Goal: Task Accomplishment & Management: Complete application form

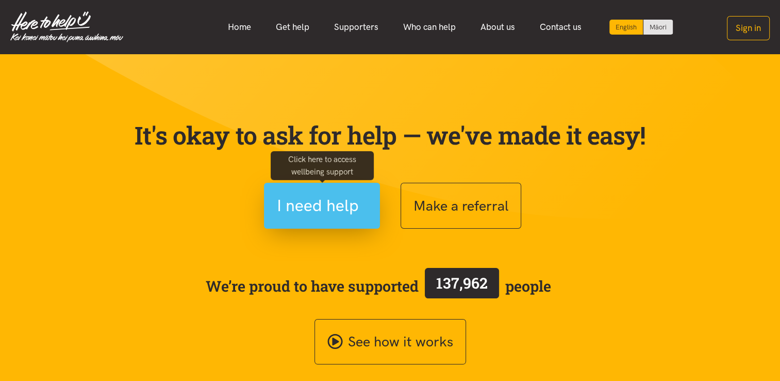
click at [358, 204] on span "I need help" at bounding box center [318, 205] width 82 height 26
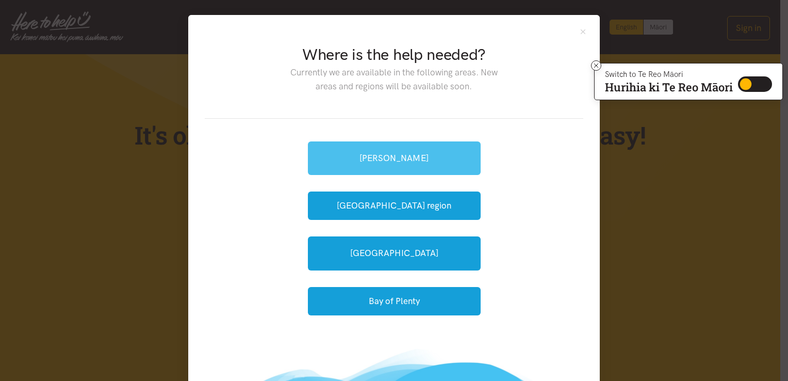
click at [392, 164] on link "[PERSON_NAME]" at bounding box center [394, 158] width 173 height 34
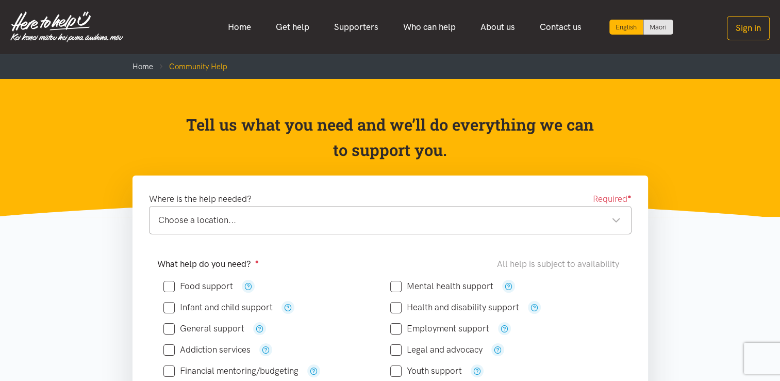
click at [246, 227] on div "Choose a location... Choose a location..." at bounding box center [390, 220] width 483 height 28
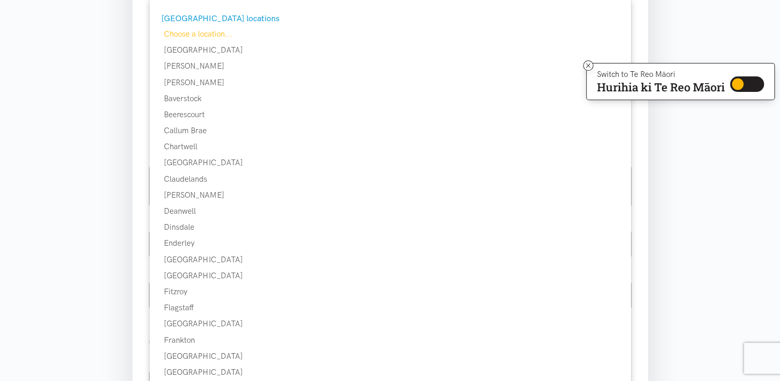
scroll to position [253, 0]
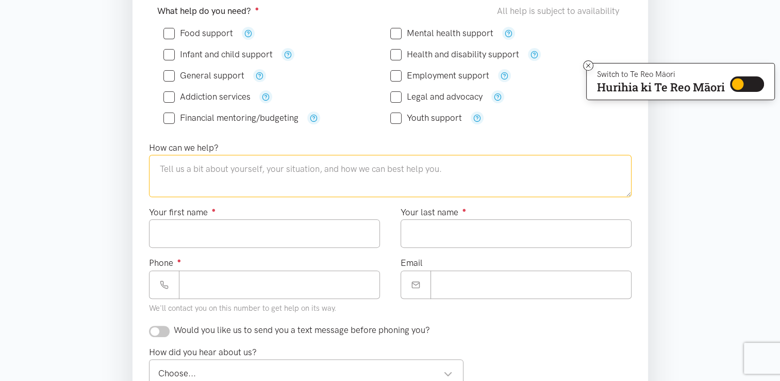
click at [193, 178] on textarea at bounding box center [390, 176] width 483 height 42
type textarea "due to financial stressors additional bills etc the whanau are neeing support w…"
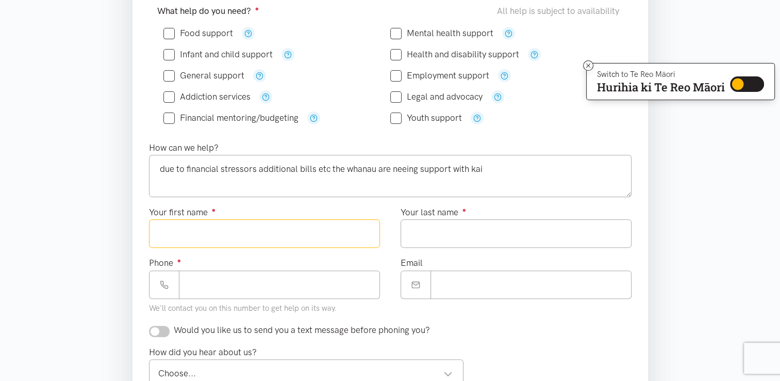
click at [183, 232] on input "Your first name ●" at bounding box center [264, 233] width 231 height 28
type input "*******"
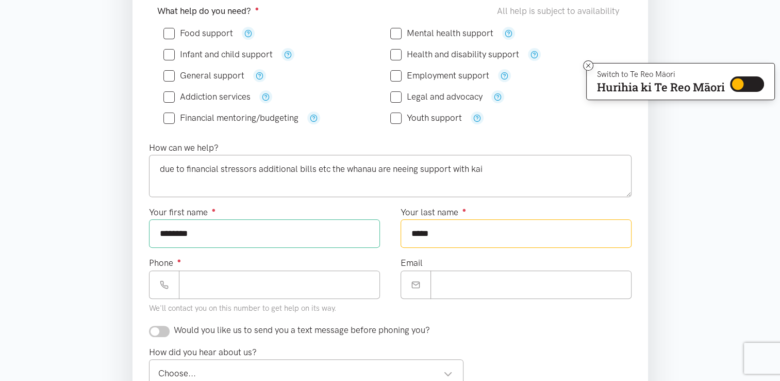
scroll to position [219, 0]
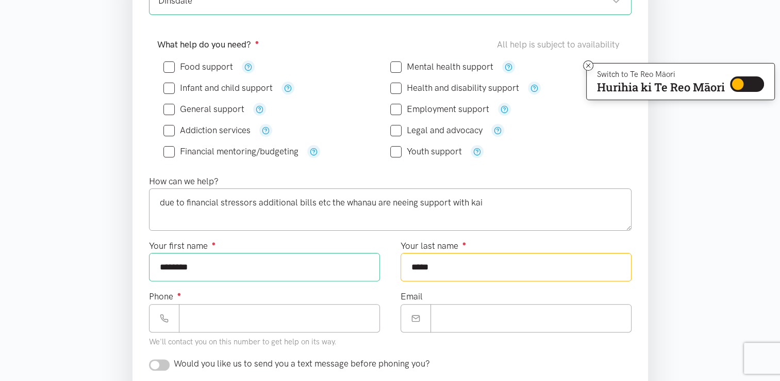
type input "****"
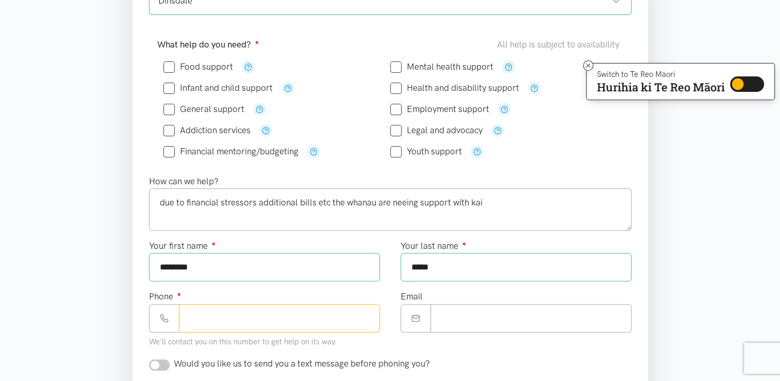
click at [206, 313] on input "Phone ●" at bounding box center [279, 318] width 201 height 28
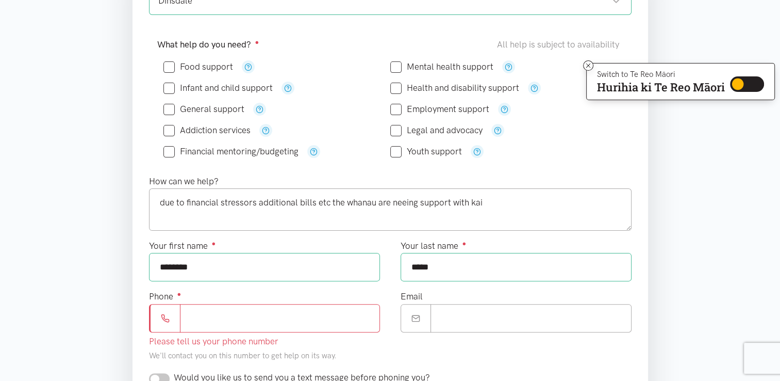
click at [219, 317] on input "Phone ●" at bounding box center [280, 318] width 200 height 28
paste input "**********"
type input "**********"
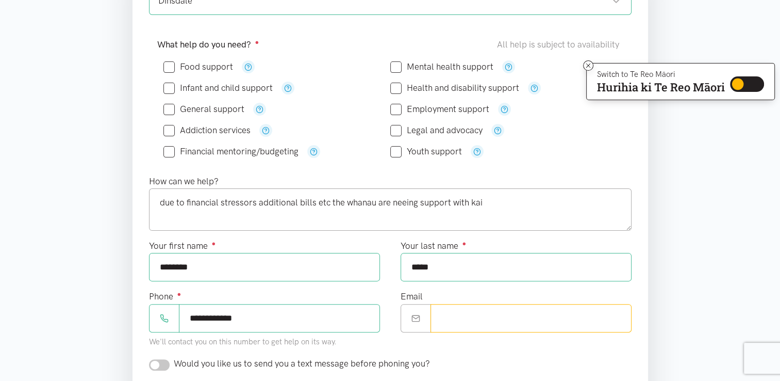
click at [487, 321] on input "Email" at bounding box center [531, 318] width 201 height 28
paste input "**********"
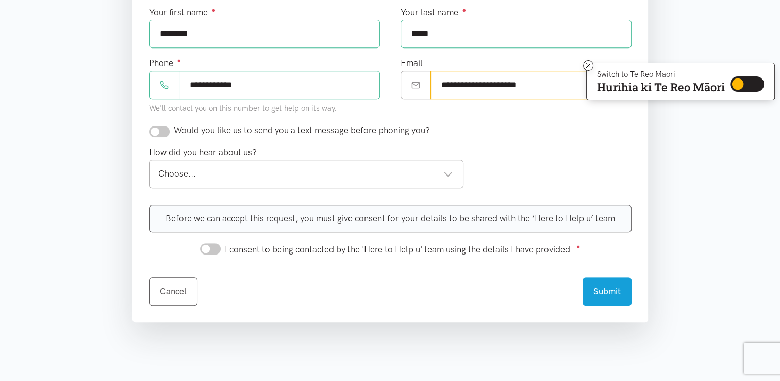
scroll to position [454, 0]
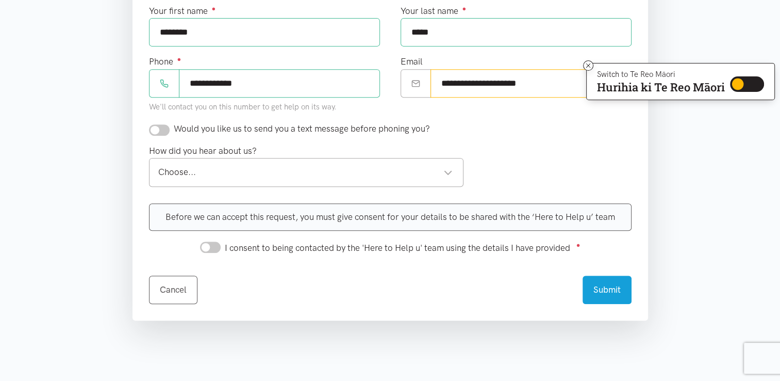
click at [448, 170] on div "Choose..." at bounding box center [305, 172] width 295 height 14
type input "**********"
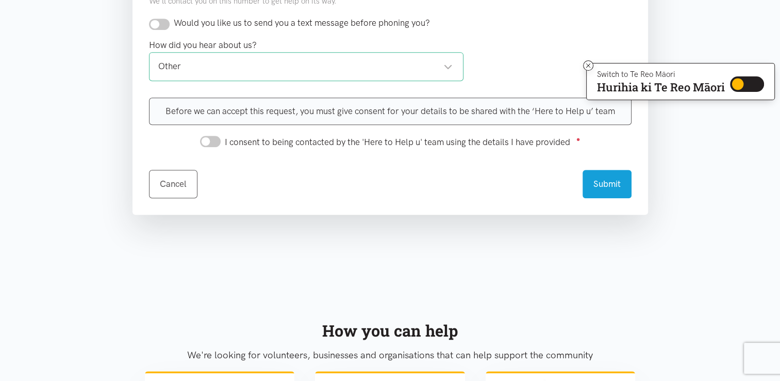
scroll to position [557, 0]
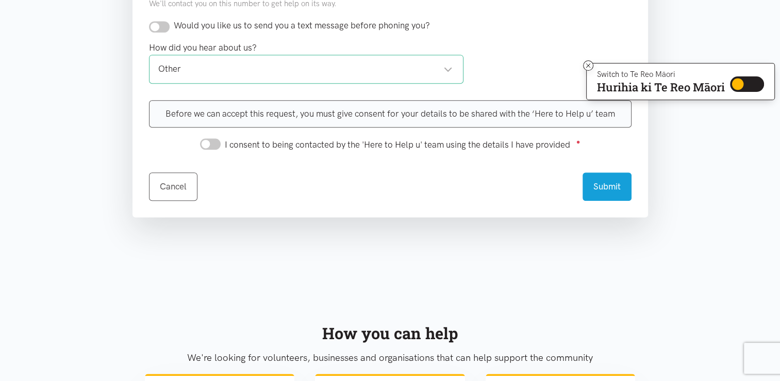
click at [216, 143] on input "I consent to being contacted by the 'Here to Help u' team using the details I h…" at bounding box center [210, 143] width 21 height 11
checkbox input "true"
click at [610, 180] on button "Submit" at bounding box center [607, 185] width 49 height 28
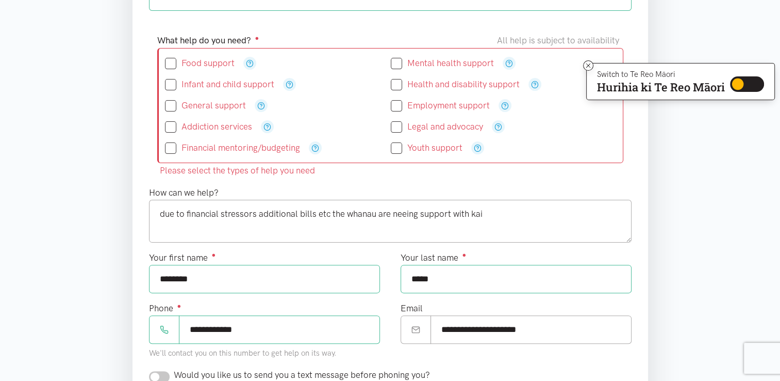
scroll to position [222, 0]
click at [168, 63] on input "Food support" at bounding box center [200, 64] width 70 height 9
checkbox input "true"
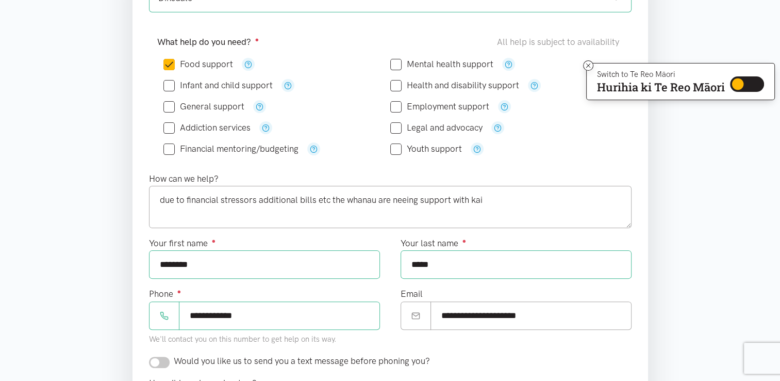
click at [171, 86] on input "Infant and child support" at bounding box center [217, 85] width 109 height 9
checkbox input "true"
click at [169, 145] on input "Financial mentoring/budgeting" at bounding box center [230, 148] width 135 height 9
checkbox input "true"
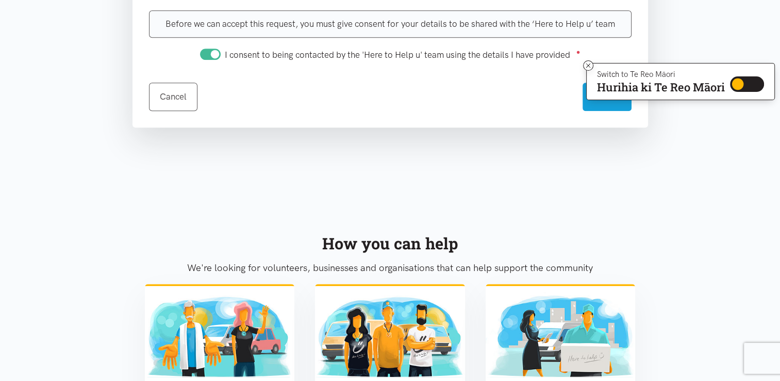
scroll to position [637, 0]
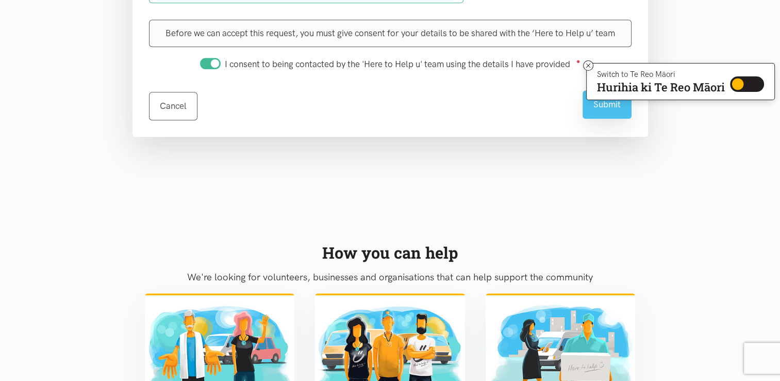
click at [592, 104] on button "Submit" at bounding box center [607, 104] width 49 height 28
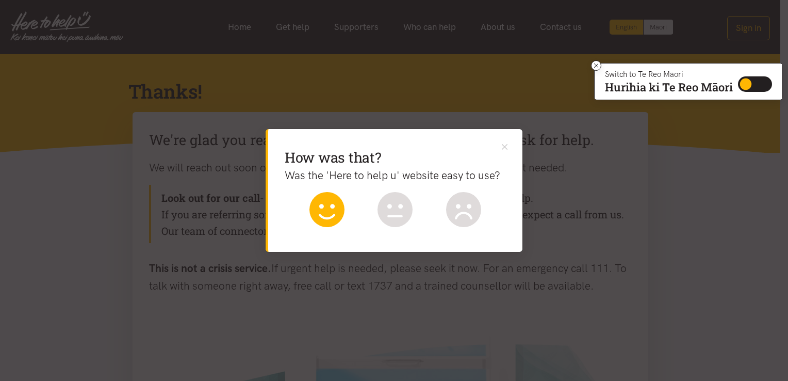
click at [320, 210] on icon at bounding box center [326, 209] width 35 height 35
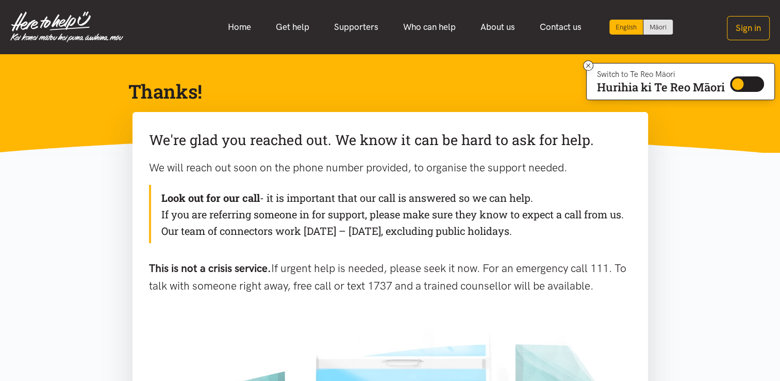
drag, startPoint x: 153, startPoint y: 135, endPoint x: 618, endPoint y: 327, distance: 503.3
click at [618, 327] on div "We're glad you reached out. We know it can be hard to ask for help. We will rea…" at bounding box center [391, 219] width 516 height 215
click at [434, 207] on div "Look out for our call - it is important that our call is answered so we can hel…" at bounding box center [390, 214] width 483 height 58
drag, startPoint x: 150, startPoint y: 133, endPoint x: 629, endPoint y: 292, distance: 505.0
click at [629, 292] on div "We're glad you reached out. We know it can be hard to ask for help. We will rea…" at bounding box center [391, 219] width 516 height 215
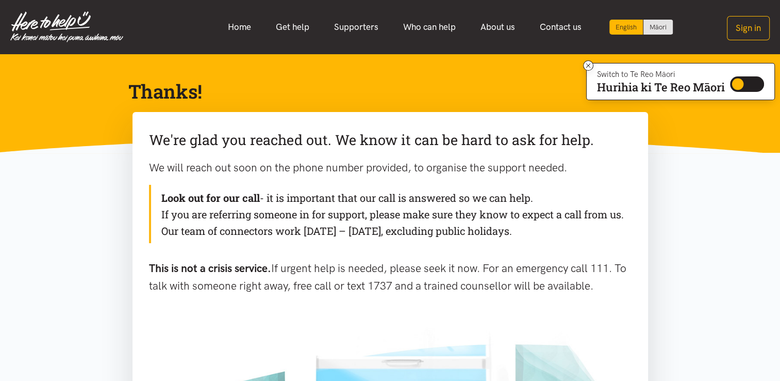
copy div "We're glad you reached out. We know it can be hard to ask for help. We will rea…"
